Goal: Communication & Community: Answer question/provide support

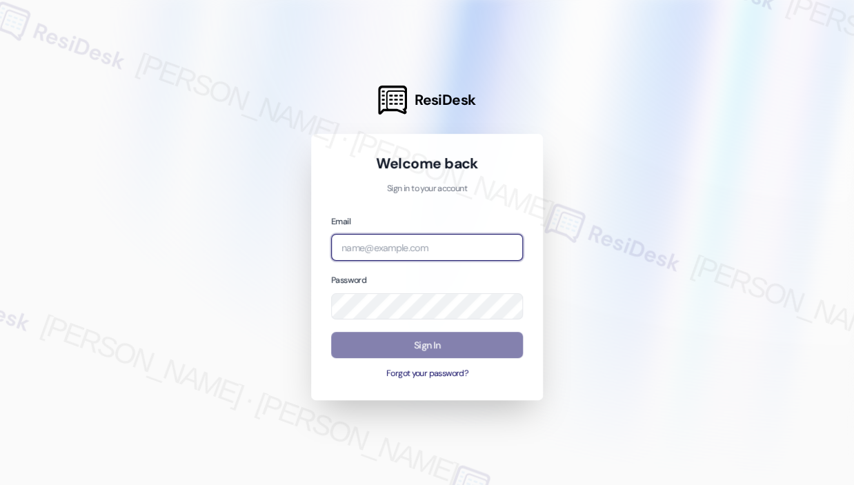
click at [437, 240] on input "email" at bounding box center [427, 247] width 192 height 27
click at [690, 201] on div at bounding box center [427, 242] width 854 height 485
click at [477, 247] on input "email" at bounding box center [427, 247] width 192 height 27
type input "[EMAIL_ADDRESS][PERSON_NAME][DOMAIN_NAME]"
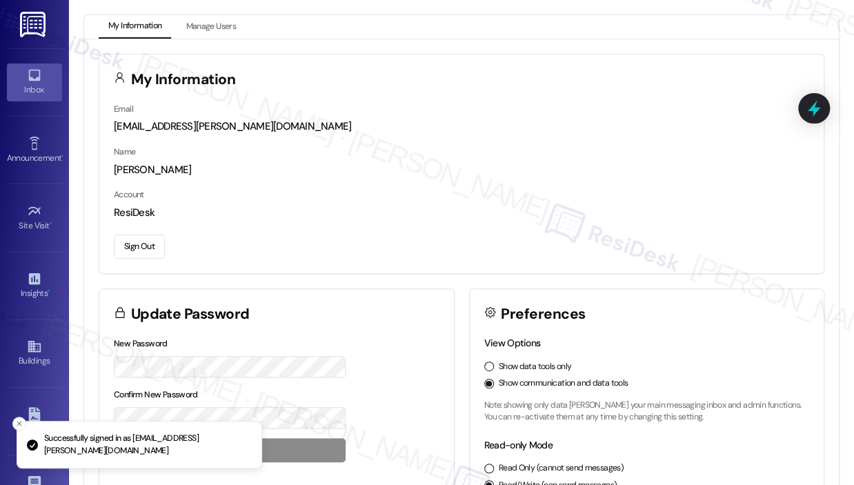
click at [41, 77] on link "Inbox" at bounding box center [34, 81] width 55 height 37
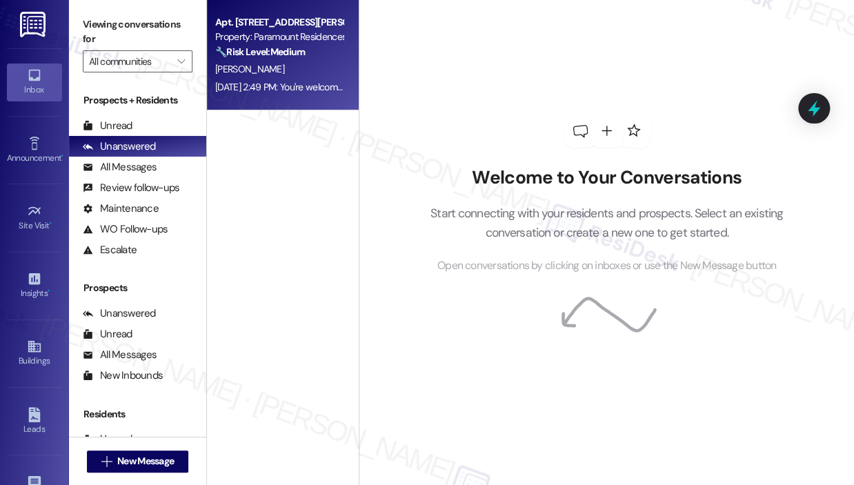
click at [262, 77] on div "[PERSON_NAME]" at bounding box center [279, 69] width 130 height 17
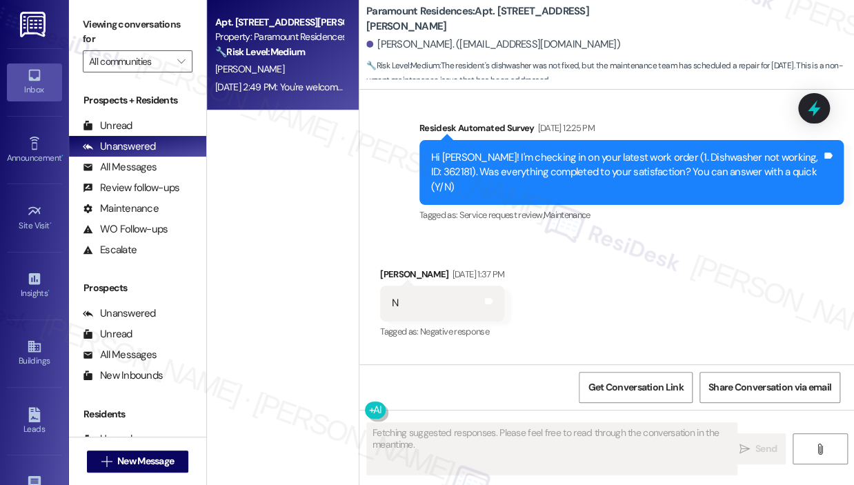
scroll to position [6857, 0]
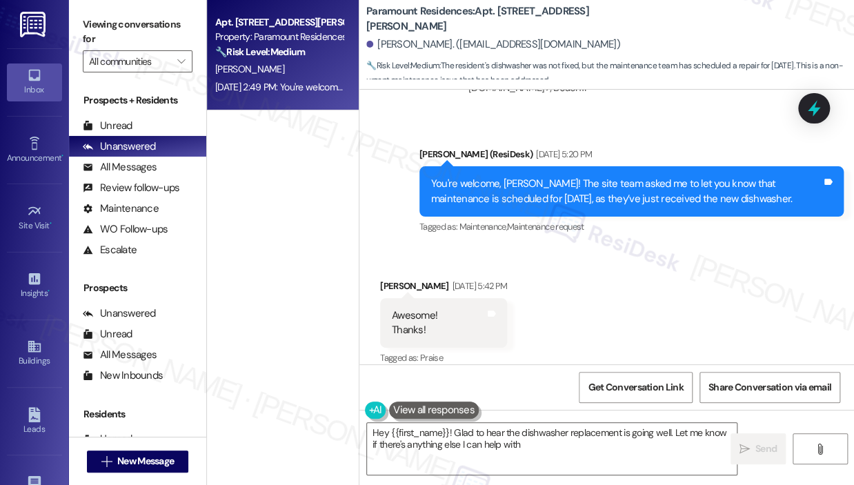
type textarea "Hey {{first_name}}! Glad to hear the dishwasher replacement is going well. Let …"
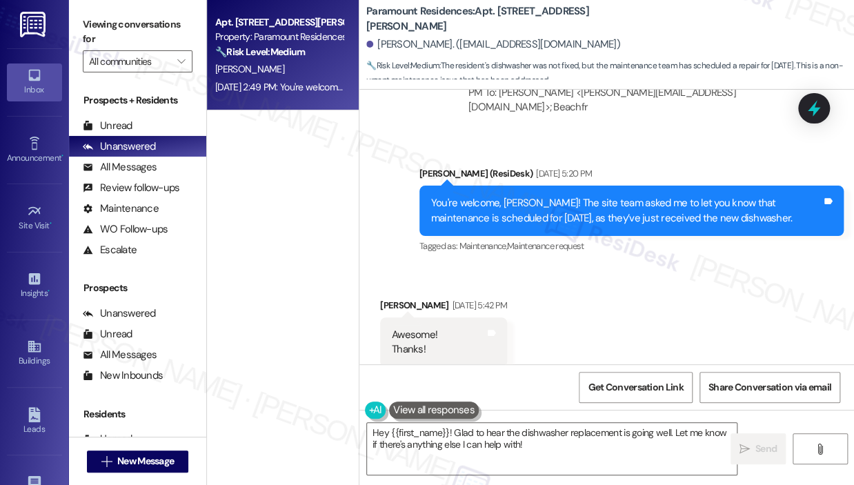
scroll to position [6974, 0]
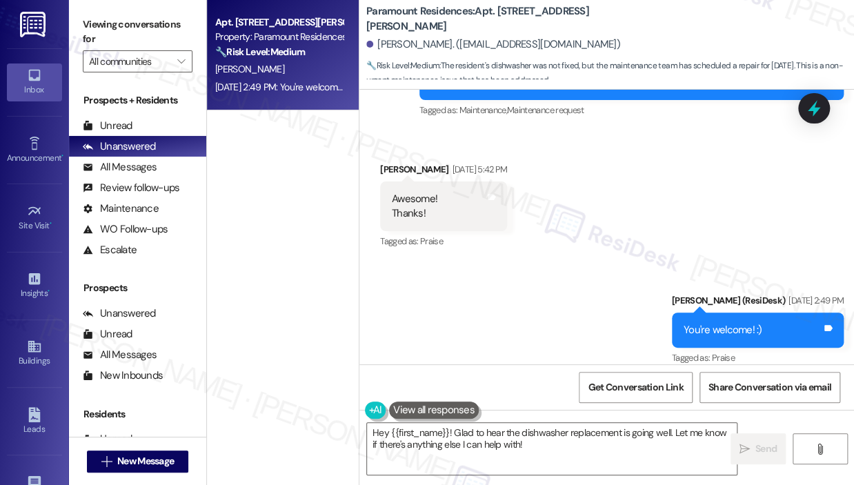
click at [672, 185] on div "Received via SMS [PERSON_NAME] [DATE] 5:42 PM Awesome! Thanks! Tags and notes T…" at bounding box center [606, 196] width 495 height 131
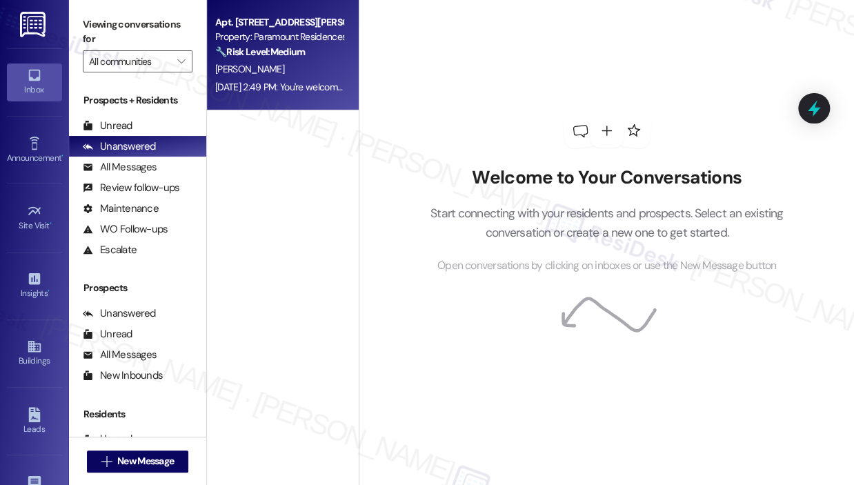
click at [308, 68] on div "[PERSON_NAME]" at bounding box center [279, 69] width 130 height 17
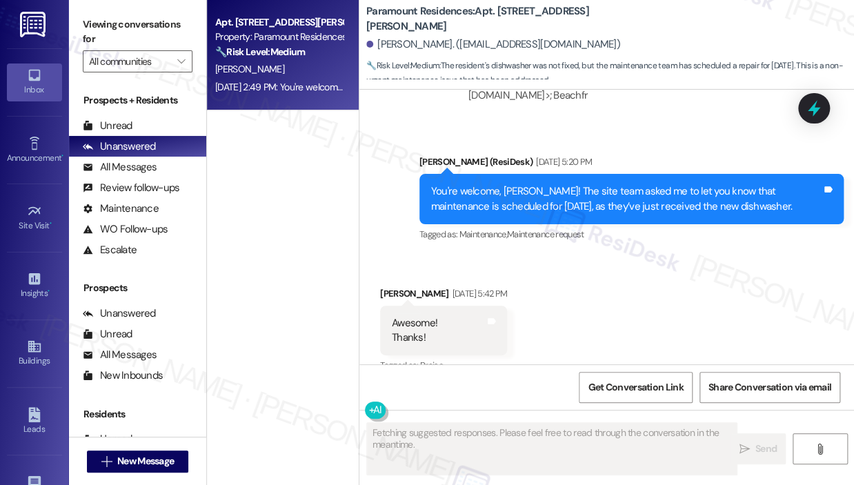
scroll to position [6857, 0]
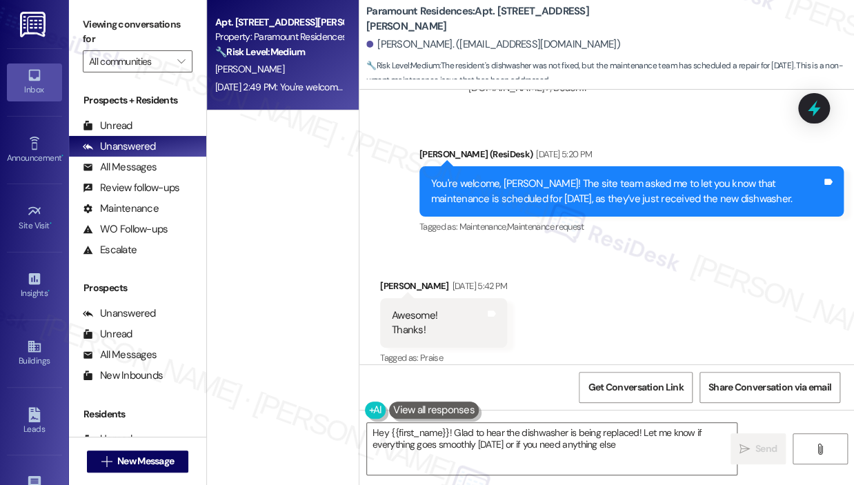
type textarea "Hey {{first_name}}! Glad to hear the dishwasher is being replaced! Let me know …"
